Goal: Task Accomplishment & Management: Use online tool/utility

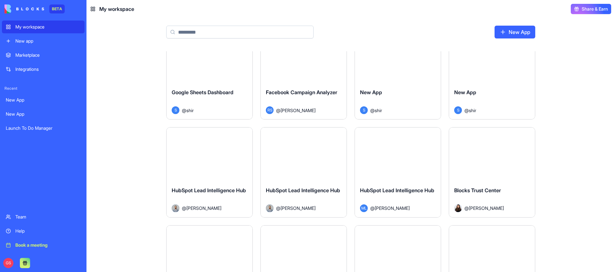
scroll to position [2110, 0]
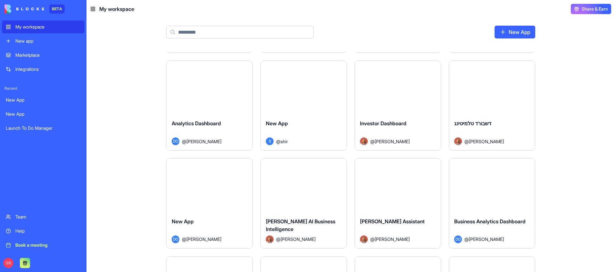
scroll to position [3418, 0]
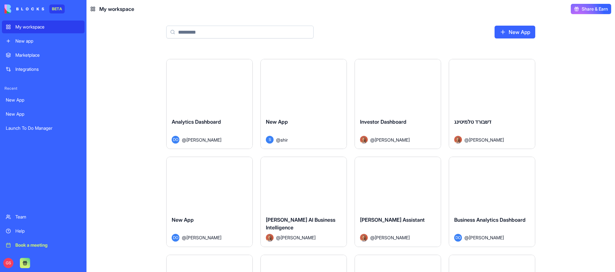
click at [574, 190] on main "New App Launch Launch To Do Manager ML @ [PERSON_NAME] Launch New App ML @ [PER…" at bounding box center [350, 145] width 529 height 254
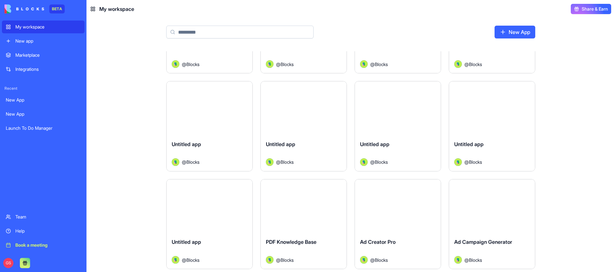
scroll to position [32102, 0]
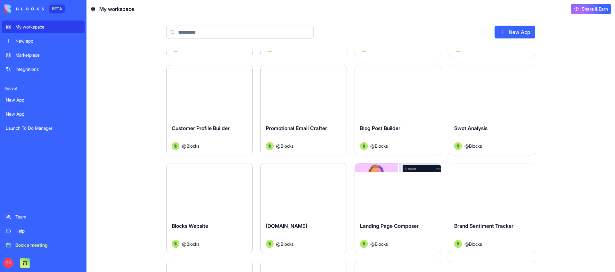
scroll to position [42065, 0]
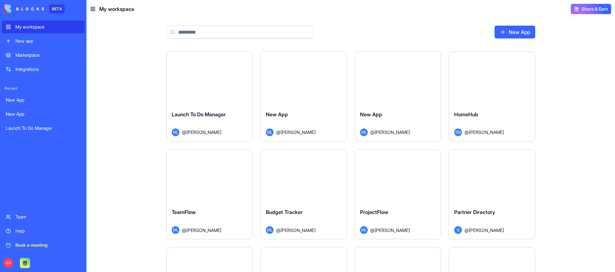
click at [34, 55] on div "Marketplace" at bounding box center [47, 55] width 65 height 6
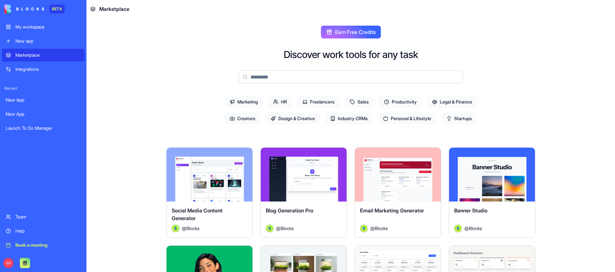
scroll to position [30, 0]
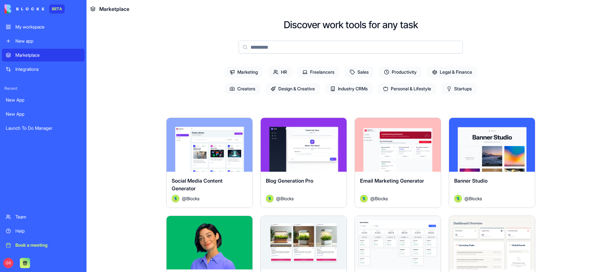
click at [47, 28] on div "My workspace" at bounding box center [47, 27] width 65 height 6
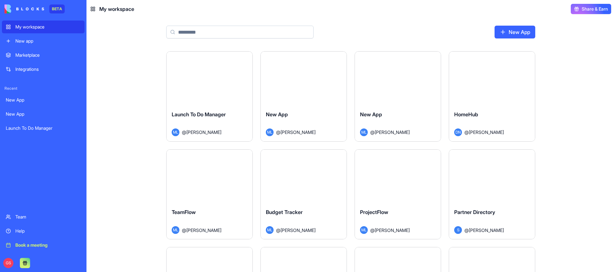
click at [59, 29] on div "My workspace" at bounding box center [47, 27] width 65 height 6
click at [337, 155] on html "BETA My workspace New app Marketplace Integrations Recent New App New App Launc…" at bounding box center [307, 136] width 615 height 272
click at [432, 59] on html "BETA My workspace New app Marketplace Integrations Recent New App New App Launc…" at bounding box center [307, 136] width 615 height 272
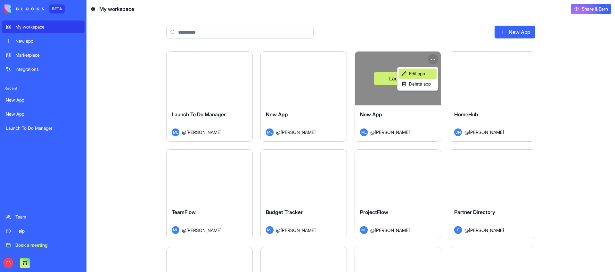
click at [416, 76] on span "Edit app" at bounding box center [417, 73] width 16 height 6
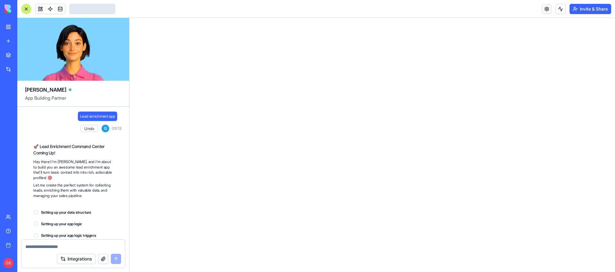
scroll to position [272, 0]
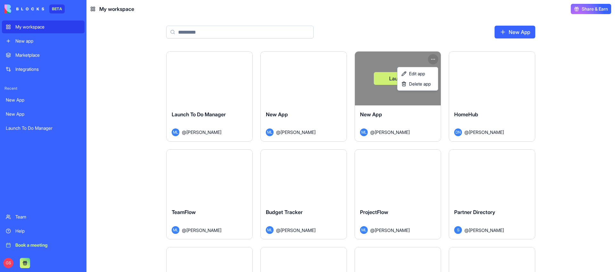
click at [435, 59] on html "BETA My workspace New app Marketplace Integrations Recent New App New App Launc…" at bounding box center [307, 136] width 615 height 272
click at [389, 105] on html "BETA My workspace New app Marketplace Integrations Recent New App New App Launc…" at bounding box center [307, 136] width 615 height 272
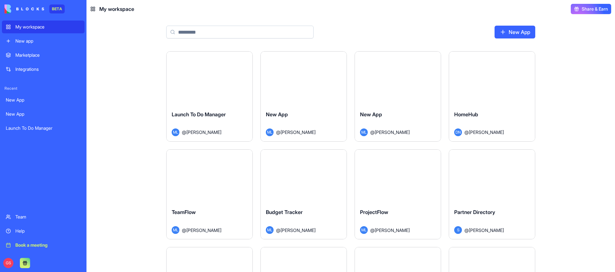
click at [398, 79] on button "Launch" at bounding box center [398, 78] width 48 height 13
click at [436, 56] on html "BETA My workspace New app Marketplace Integrations Recent New App New App Launc…" at bounding box center [307, 136] width 615 height 272
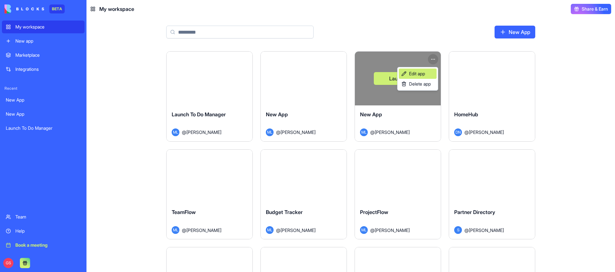
click at [429, 71] on link "Edit app" at bounding box center [418, 74] width 38 height 10
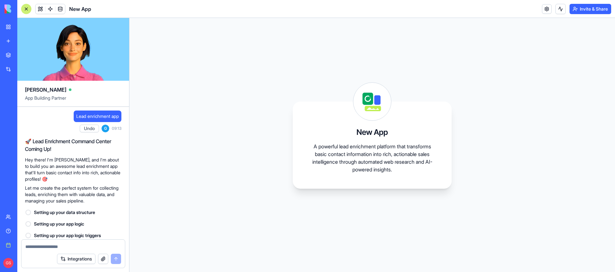
scroll to position [272, 0]
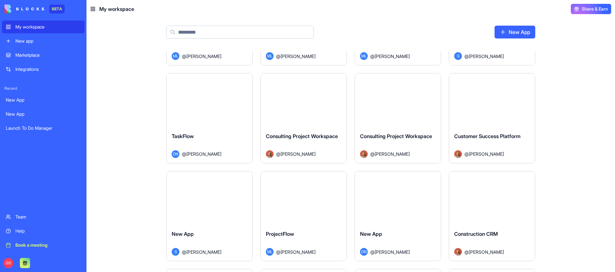
scroll to position [175, 0]
click at [433, 79] on html "BETA My workspace New app Marketplace Integrations Recent New App New App Launc…" at bounding box center [307, 136] width 615 height 272
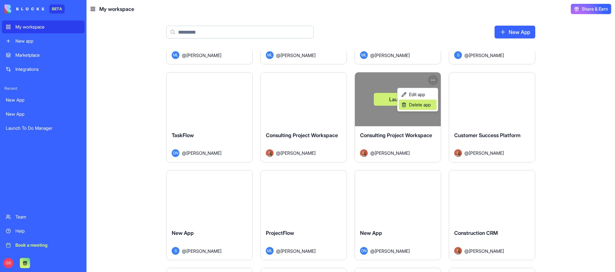
click at [419, 104] on span "Delete app" at bounding box center [420, 105] width 22 height 6
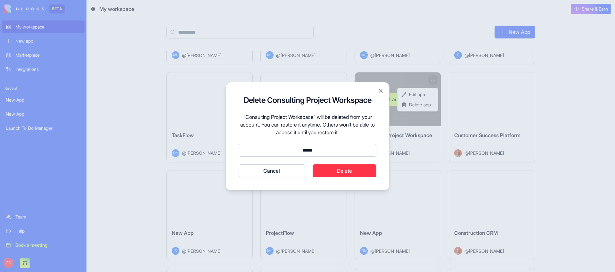
type input "******"
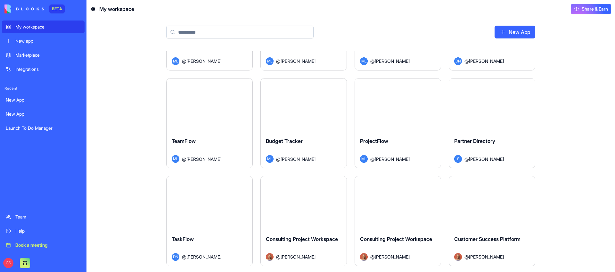
scroll to position [0, 0]
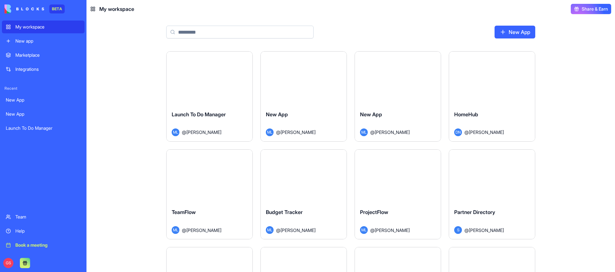
click at [433, 10] on header "My workspace Share & Earn" at bounding box center [350, 9] width 529 height 18
click at [465, 32] on div "New App" at bounding box center [351, 34] width 410 height 33
click at [430, 6] on header "My workspace Share & Earn" at bounding box center [350, 9] width 529 height 18
drag, startPoint x: 563, startPoint y: 8, endPoint x: 541, endPoint y: 10, distance: 21.9
click at [541, 10] on header "My workspace Share & Earn" at bounding box center [350, 9] width 529 height 18
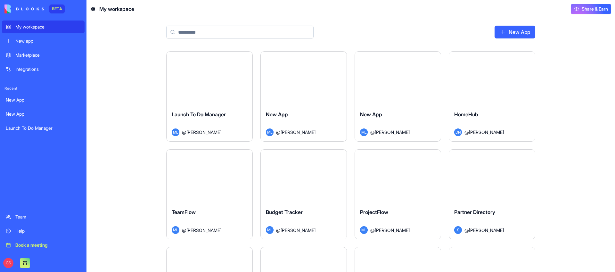
click at [142, 70] on main "New App Launch Launch To Do Manager ML @ [PERSON_NAME] Launch New App ML @ [PER…" at bounding box center [350, 145] width 529 height 254
click at [41, 57] on div "Marketplace" at bounding box center [47, 55] width 65 height 6
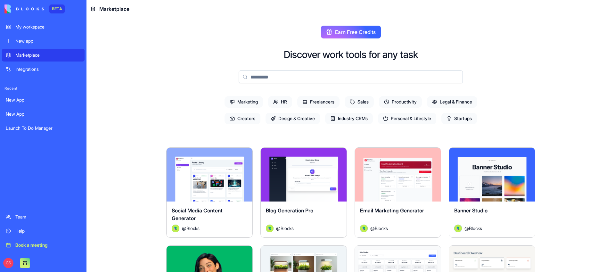
click at [41, 28] on div "My workspace" at bounding box center [47, 27] width 65 height 6
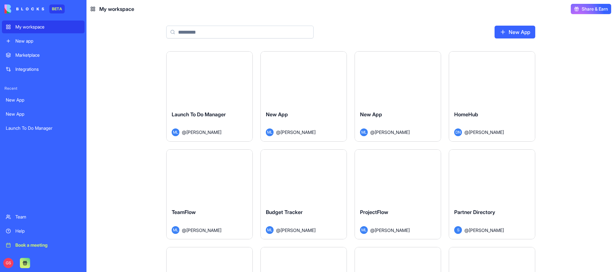
click at [202, 83] on button "Launch" at bounding box center [209, 78] width 48 height 13
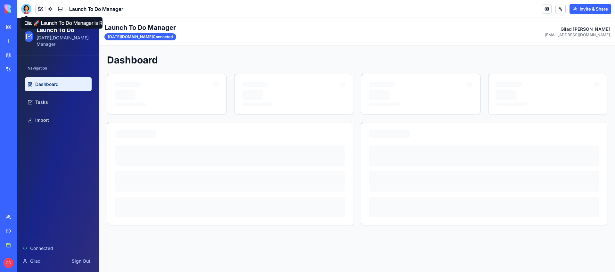
click at [26, 8] on div at bounding box center [26, 9] width 10 height 10
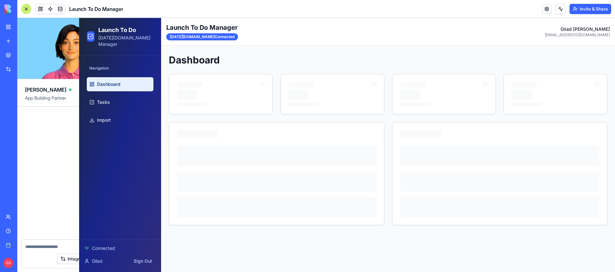
scroll to position [427, 0]
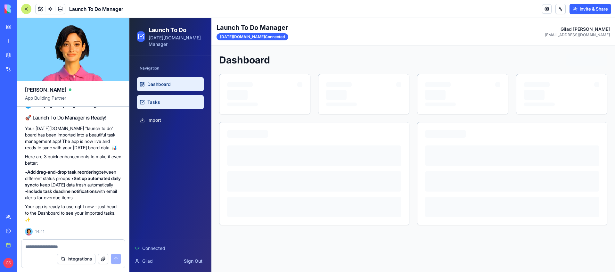
click at [164, 95] on link "Tasks" at bounding box center [170, 102] width 67 height 14
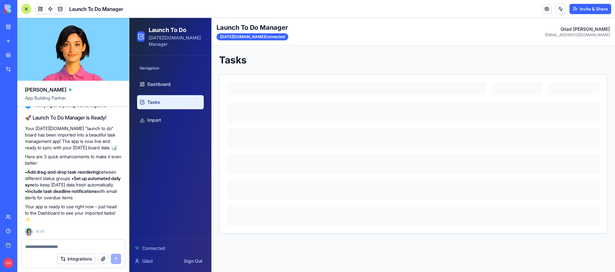
click at [169, 105] on ul "Dashboard Tasks Import" at bounding box center [170, 102] width 67 height 50
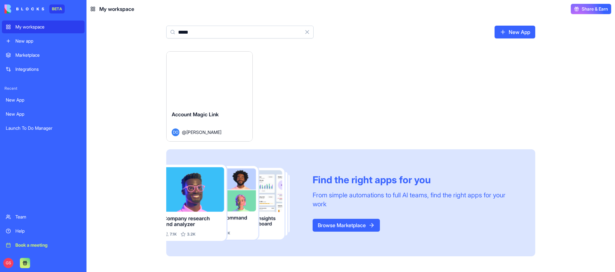
type input "*****"
click at [218, 75] on button "Launch" at bounding box center [209, 78] width 48 height 13
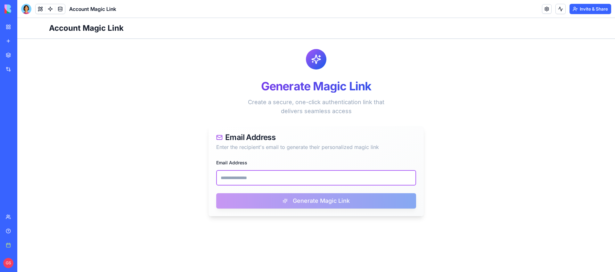
click at [319, 180] on input "Email Address" at bounding box center [316, 177] width 200 height 15
paste input "**********"
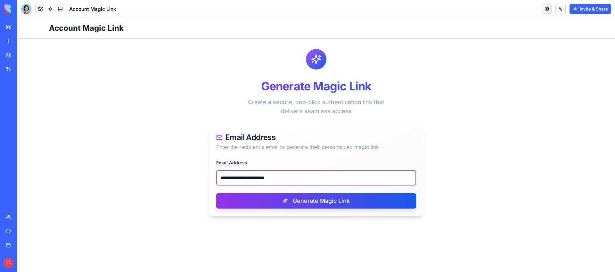
type input "**********"
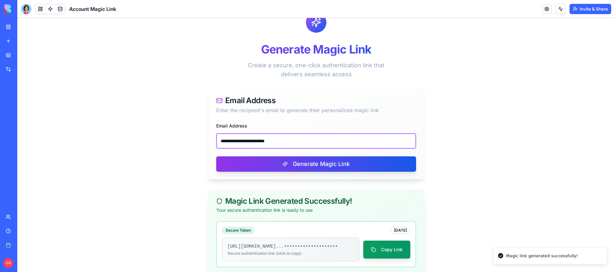
scroll to position [79, 0]
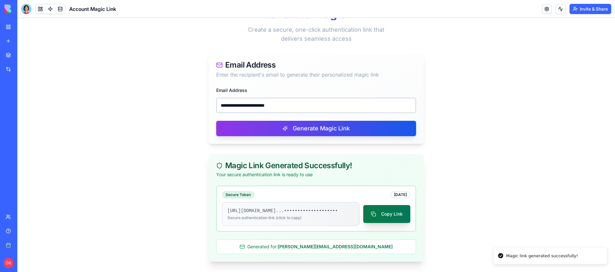
click at [386, 215] on button "Copy Link" at bounding box center [386, 214] width 47 height 18
